Goal: Task Accomplishment & Management: Manage account settings

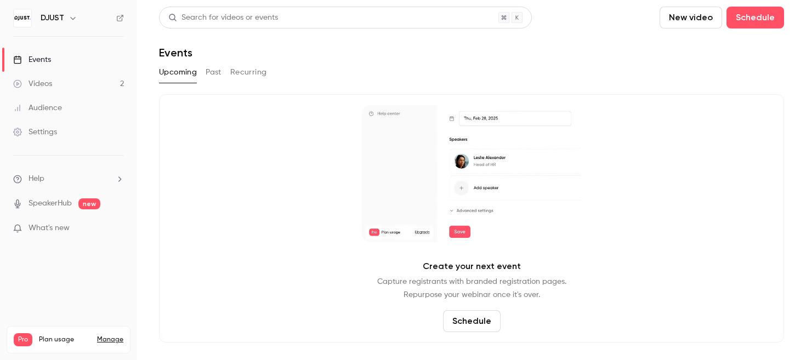
click at [175, 68] on button "Upcoming" at bounding box center [178, 73] width 38 height 18
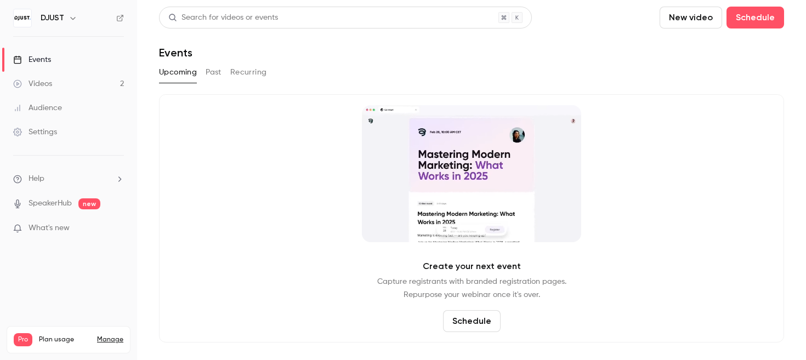
click at [62, 59] on link "Events" at bounding box center [68, 60] width 137 height 24
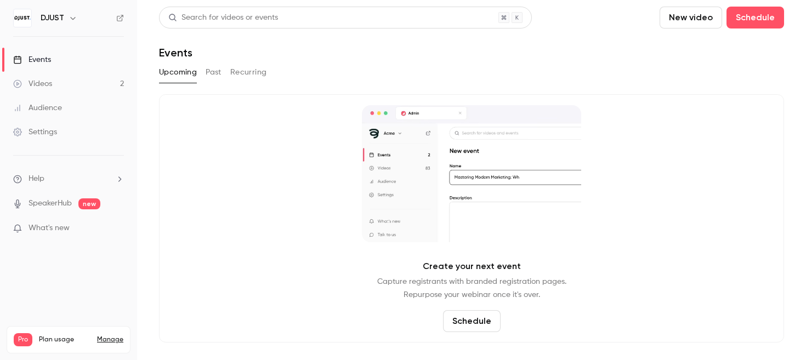
click at [62, 20] on h6 "DJUST" at bounding box center [53, 18] width 24 height 11
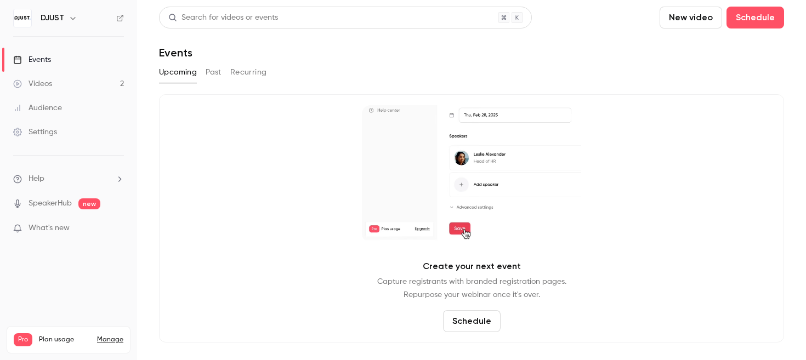
click at [70, 20] on icon "button" at bounding box center [73, 18] width 9 height 9
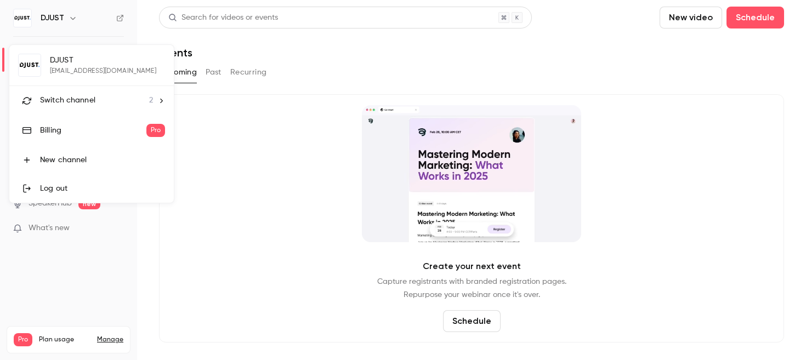
click at [94, 99] on div "Switch channel 2" at bounding box center [96, 101] width 113 height 12
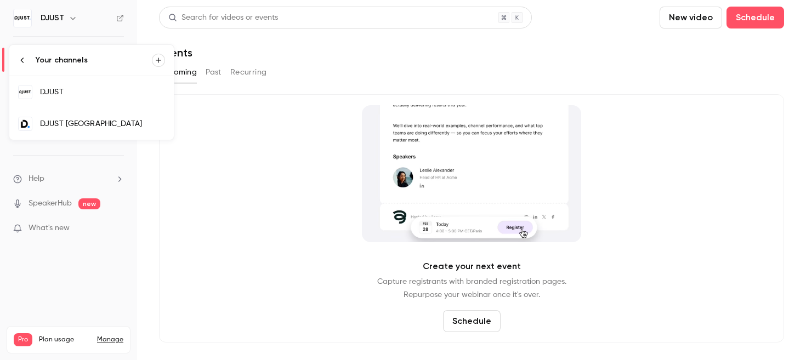
click at [81, 122] on div "DJUST [GEOGRAPHIC_DATA]" at bounding box center [102, 123] width 125 height 11
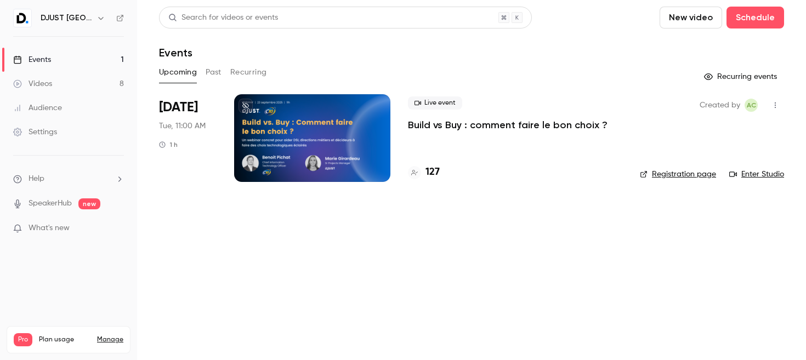
click at [449, 123] on p "Build vs Buy : comment faire le bon choix ?" at bounding box center [508, 124] width 200 height 13
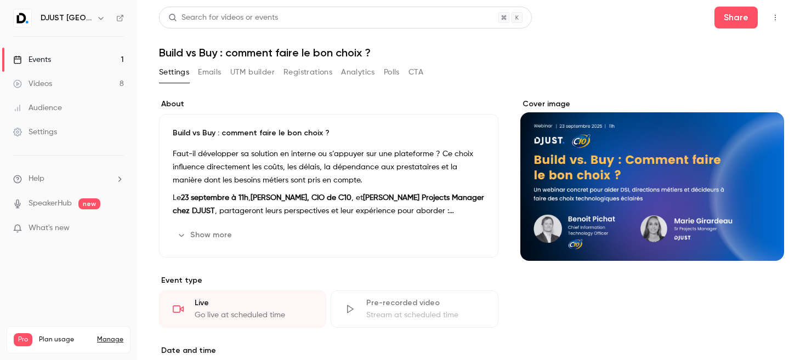
click at [210, 71] on button "Emails" at bounding box center [209, 73] width 23 height 18
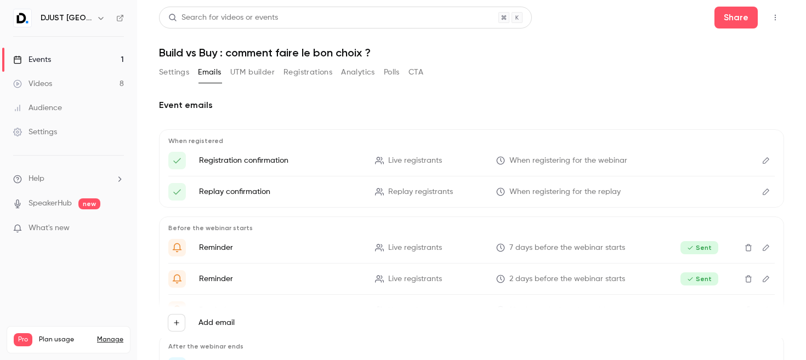
click at [330, 72] on button "Registrations" at bounding box center [307, 73] width 49 height 18
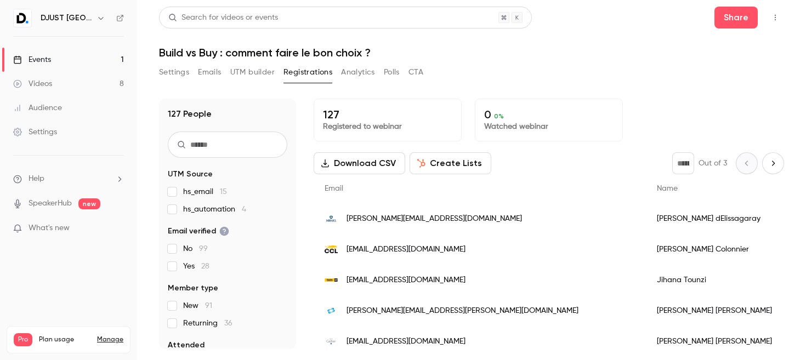
click at [214, 143] on input "text" at bounding box center [227, 145] width 119 height 26
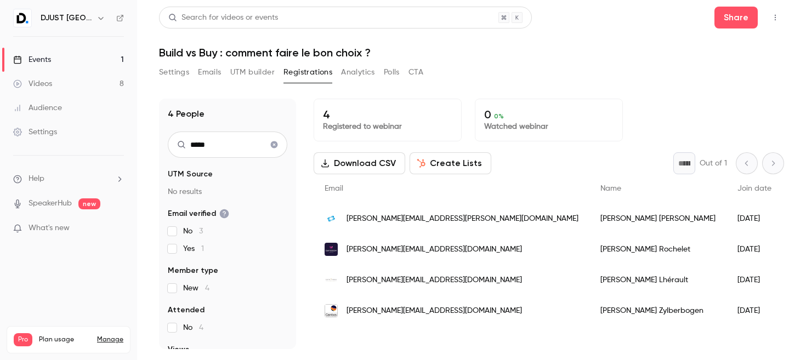
type input "*****"
